Goal: Information Seeking & Learning: Learn about a topic

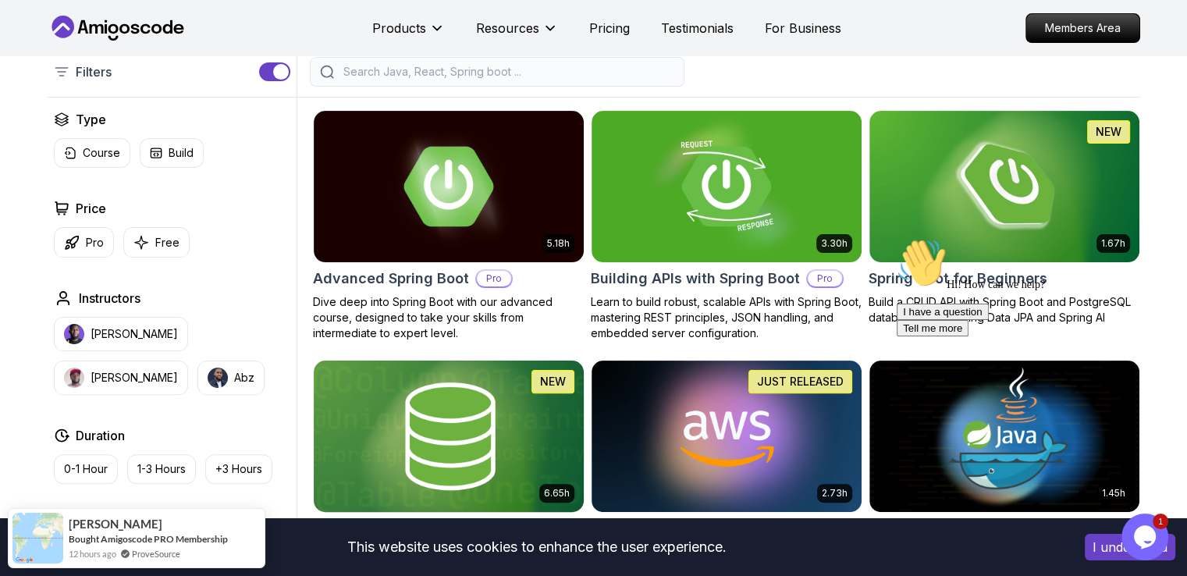
scroll to position [355, 0]
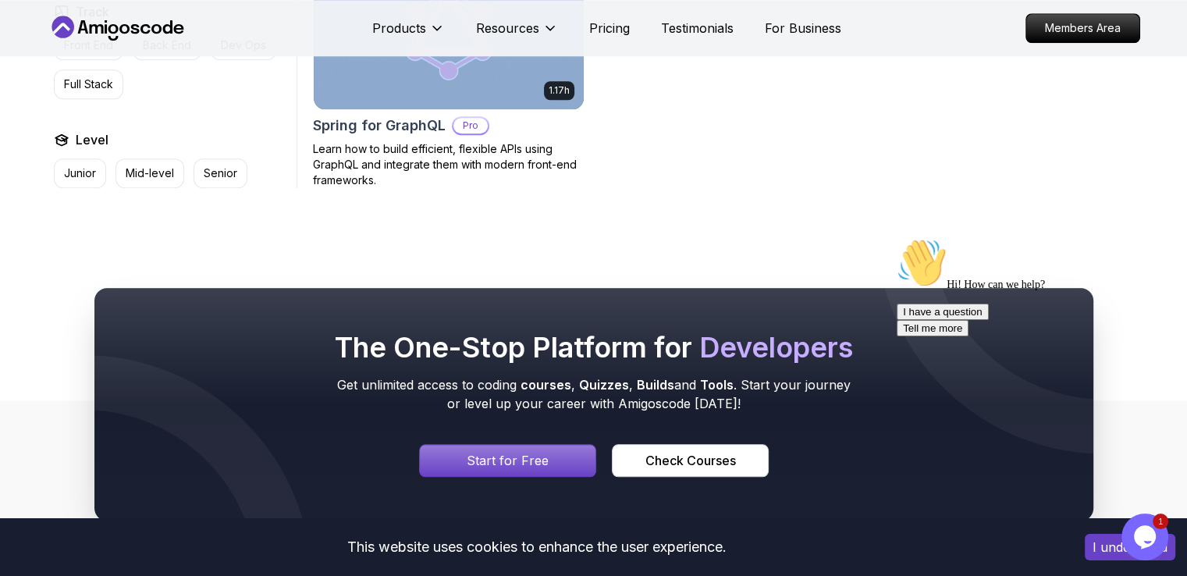
scroll to position [1479, 0]
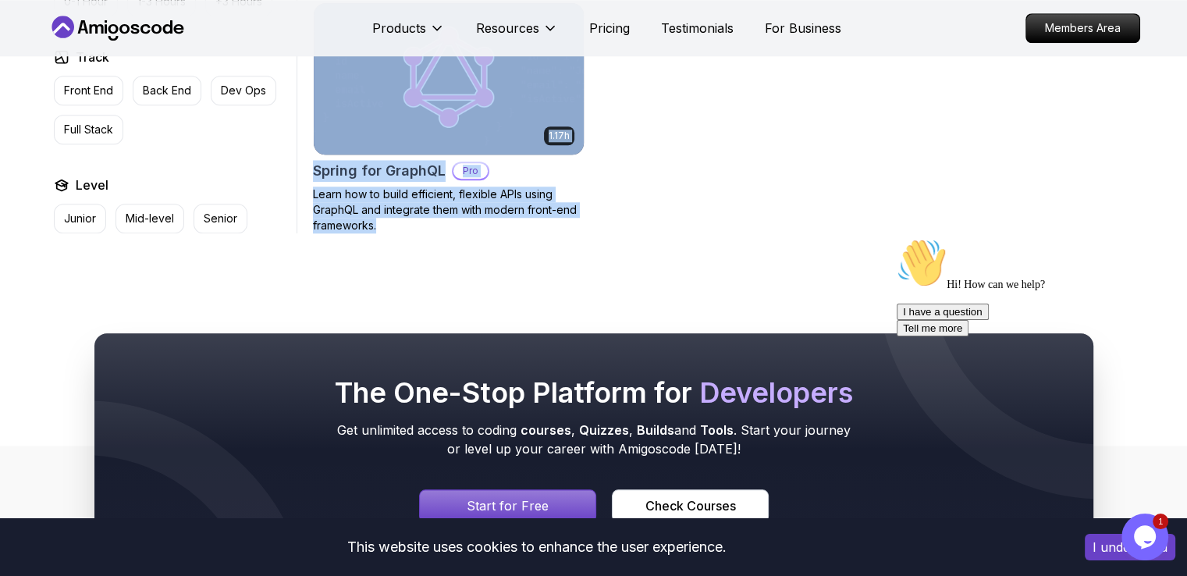
drag, startPoint x: 305, startPoint y: 187, endPoint x: 580, endPoint y: 232, distance: 278.2
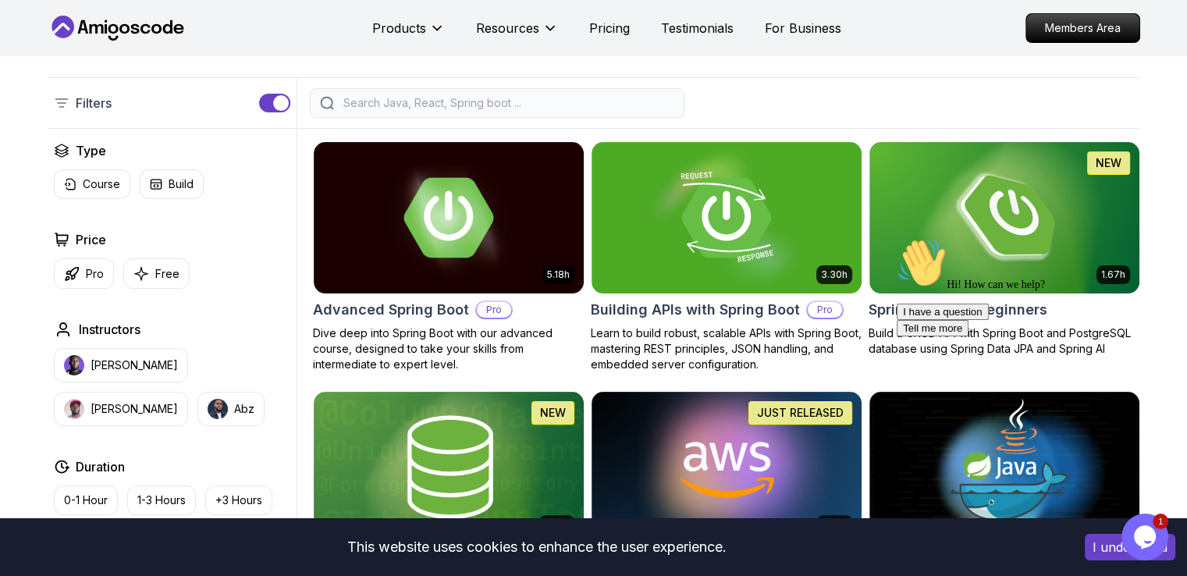
scroll to position [328, 0]
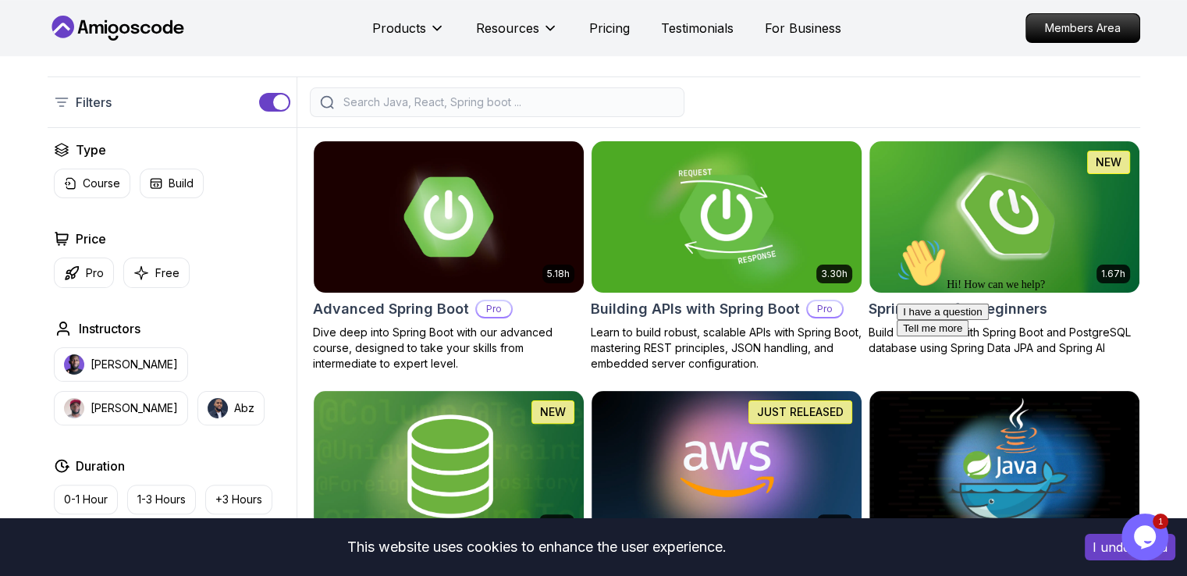
click at [644, 246] on img at bounding box center [725, 216] width 283 height 158
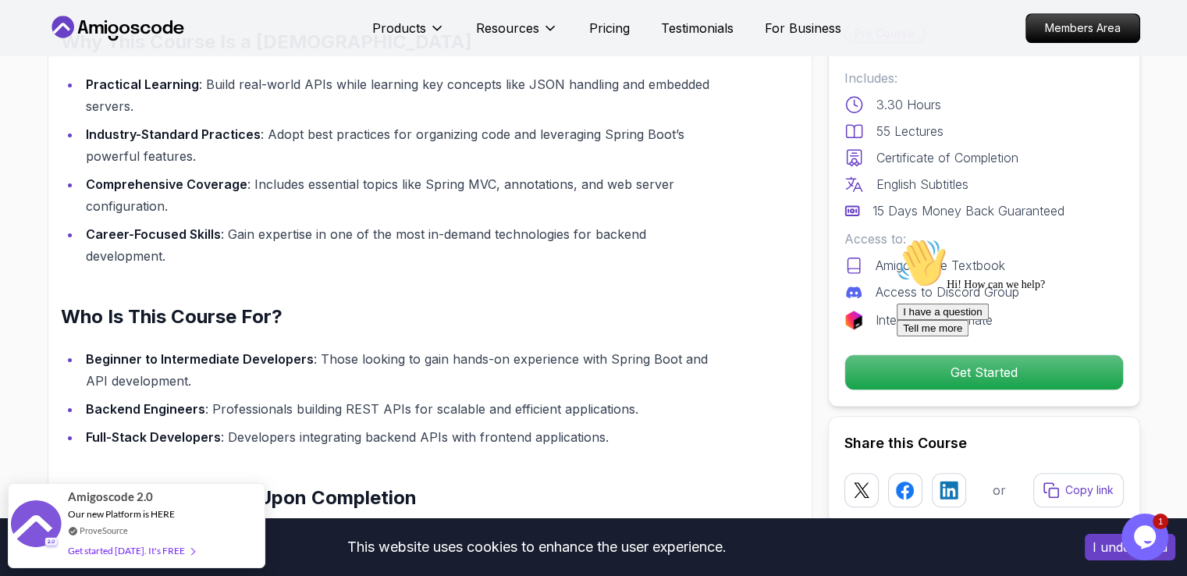
scroll to position [1287, 0]
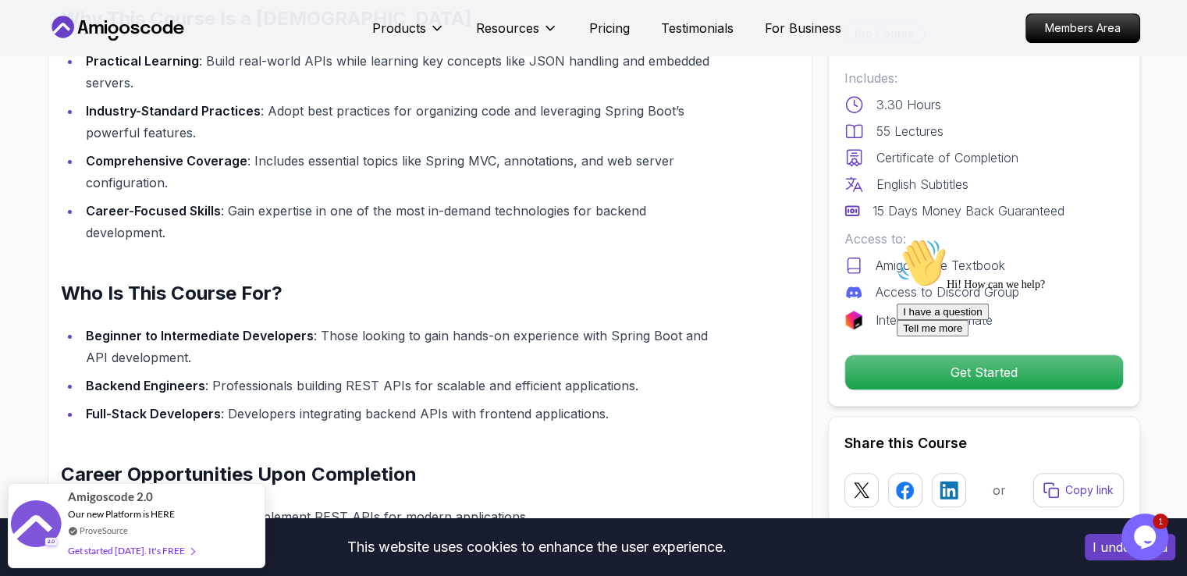
click at [1002, 336] on div "Hi! How can we help? I have a question Tell me more" at bounding box center [1036, 287] width 281 height 98
click at [896, 238] on icon "Chat attention grabber" at bounding box center [896, 238] width 0 height 0
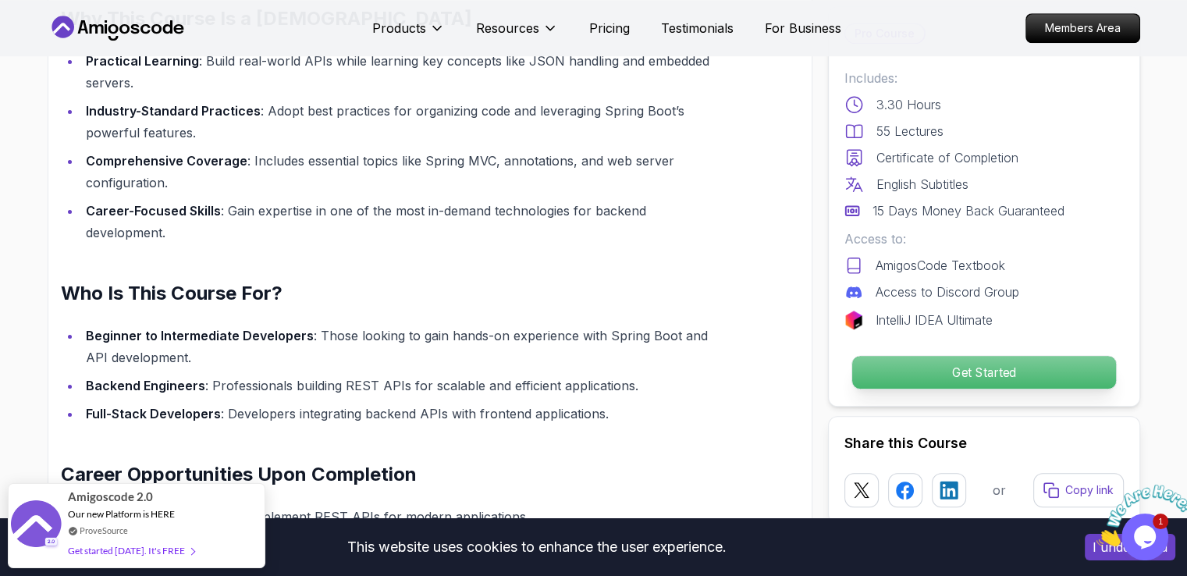
click at [1027, 366] on p "Get Started" at bounding box center [983, 372] width 264 height 33
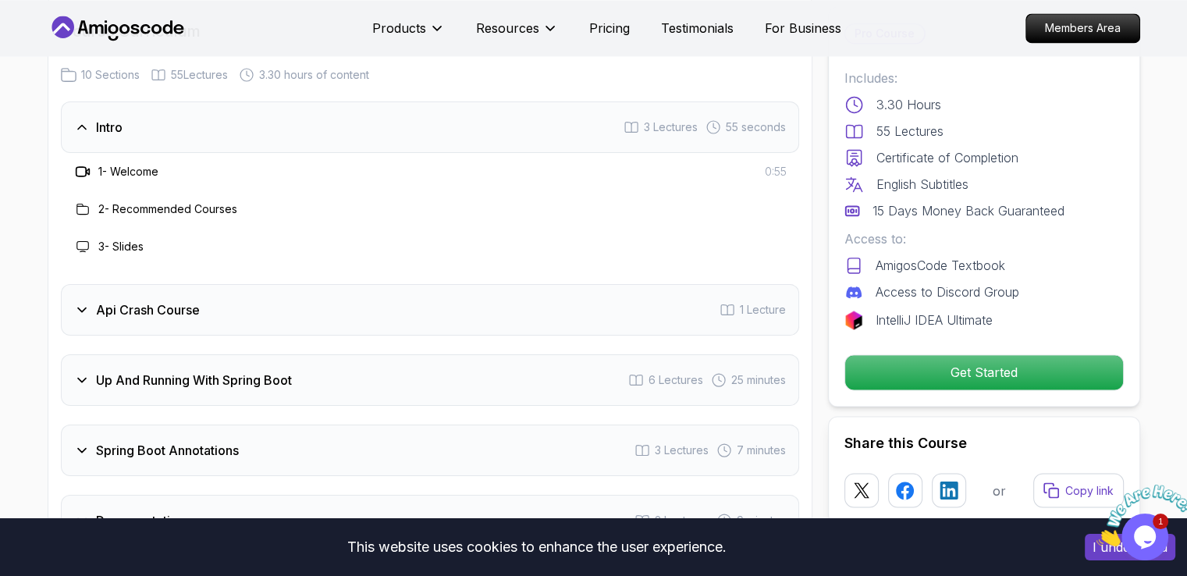
scroll to position [2352, 0]
